Goal: Task Accomplishment & Management: Use online tool/utility

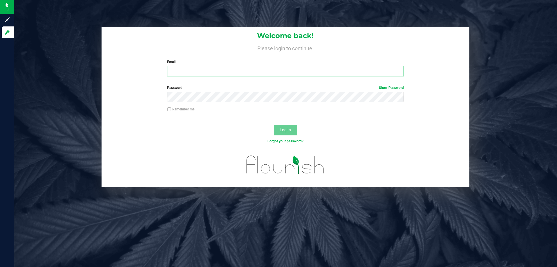
click at [190, 69] on input "Email" at bounding box center [285, 71] width 237 height 10
type input "[EMAIL_ADDRESS][DOMAIN_NAME]"
click at [274, 125] on button "Log In" at bounding box center [285, 130] width 23 height 10
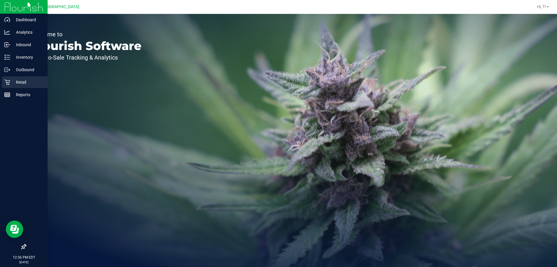
click at [12, 83] on p "Retail" at bounding box center [27, 82] width 35 height 7
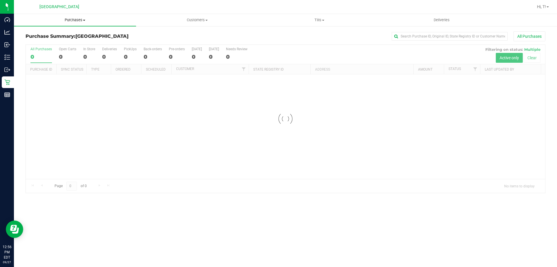
click at [77, 21] on span "Purchases" at bounding box center [75, 19] width 122 height 5
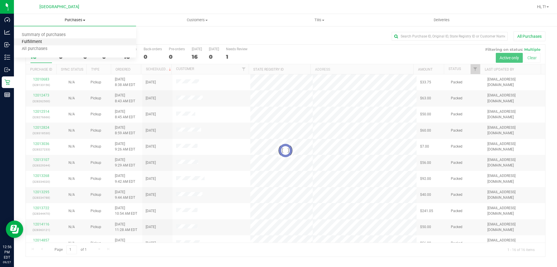
click at [42, 41] on span "Fulfillment" at bounding box center [32, 41] width 36 height 5
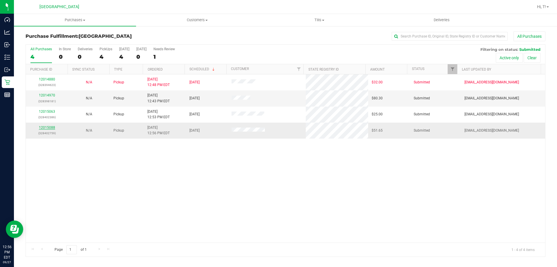
click at [47, 128] on link "12015088" at bounding box center [47, 127] width 16 height 4
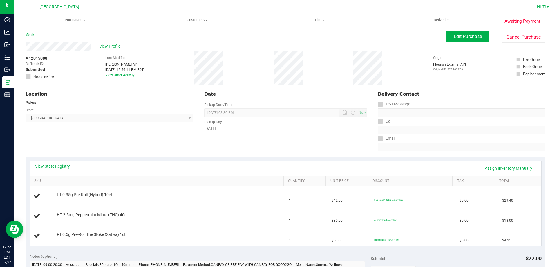
click at [541, 5] on span "Hi, T!" at bounding box center [541, 6] width 9 height 5
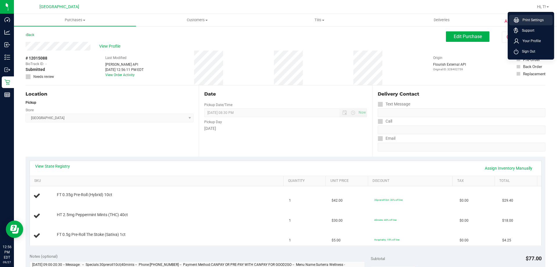
click at [534, 21] on span "Print Settings" at bounding box center [531, 20] width 25 height 6
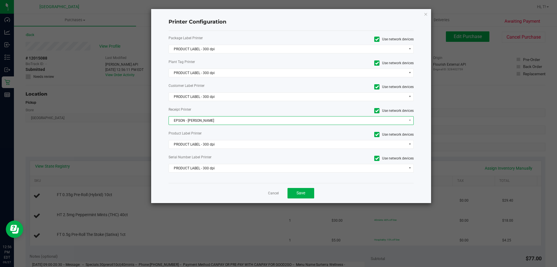
click at [282, 118] on span "EPSON - [PERSON_NAME]" at bounding box center [288, 120] width 238 height 8
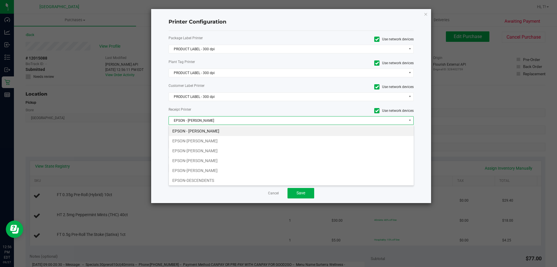
scroll to position [9, 245]
click at [204, 161] on li "EPSON-[PERSON_NAME]" at bounding box center [291, 161] width 245 height 10
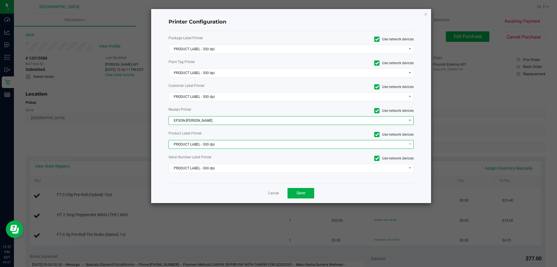
click at [243, 144] on span "PRODUCT LABEL - 300 dpi" at bounding box center [288, 144] width 238 height 8
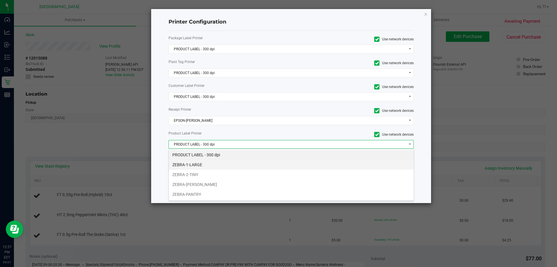
click at [203, 162] on li "ZEBRA-1-LARGE" at bounding box center [291, 165] width 245 height 10
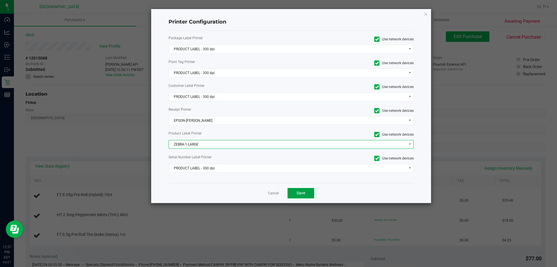
click at [305, 193] on span "Save" at bounding box center [301, 192] width 9 height 5
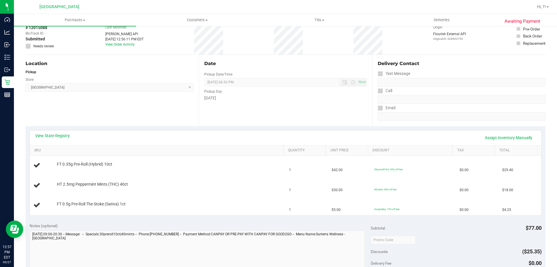
scroll to position [174, 0]
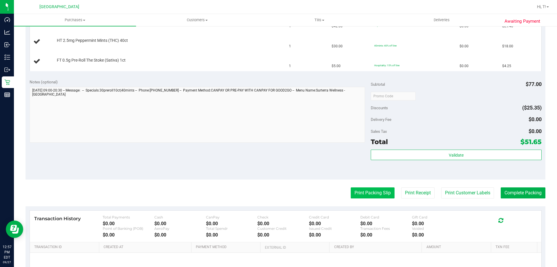
click at [356, 196] on button "Print Packing Slip" at bounding box center [373, 192] width 44 height 11
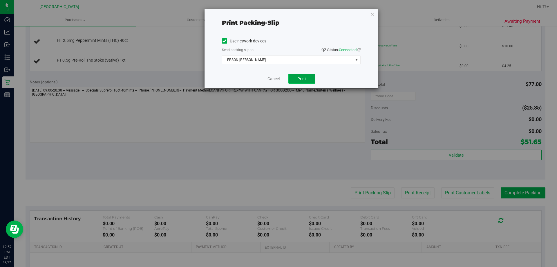
click at [311, 81] on button "Print" at bounding box center [302, 79] width 27 height 10
click at [372, 13] on icon "button" at bounding box center [373, 13] width 4 height 7
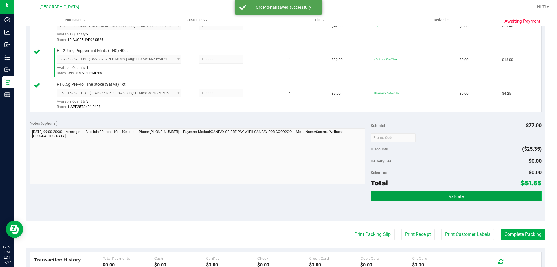
click at [465, 197] on button "Validate" at bounding box center [456, 196] width 171 height 10
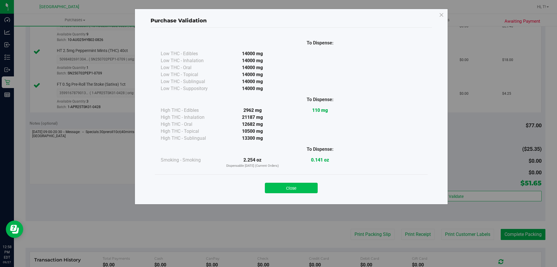
click at [291, 189] on button "Close" at bounding box center [291, 188] width 53 height 10
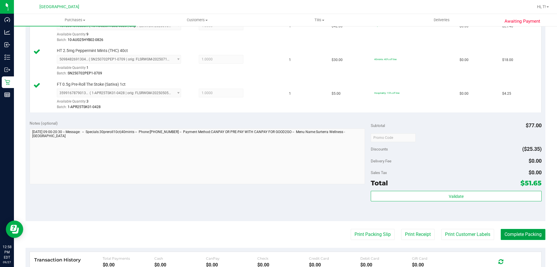
click at [511, 234] on button "Complete Packing" at bounding box center [523, 234] width 45 height 11
